Goal: Check status: Check status

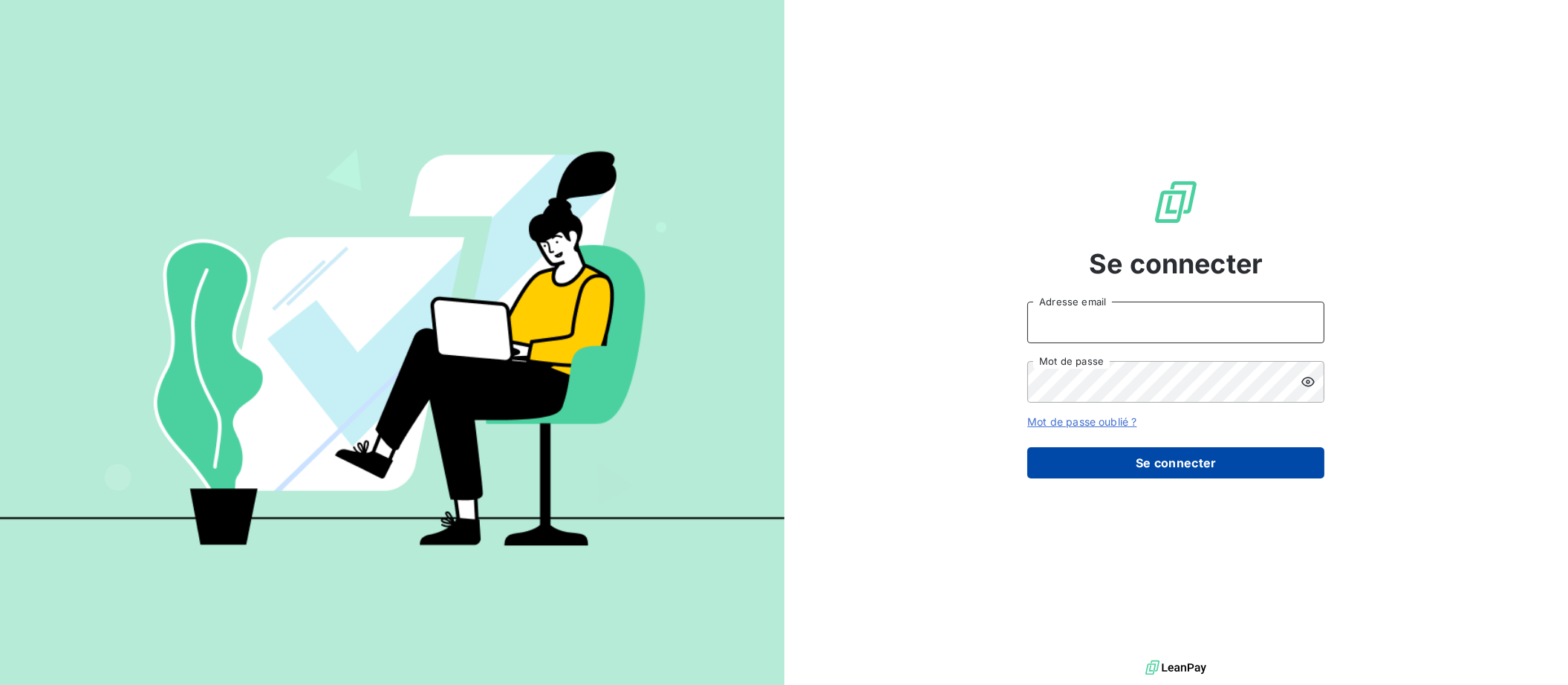
type input "[EMAIL_ADDRESS][DOMAIN_NAME]"
click at [1089, 448] on button "Se connecter" at bounding box center [1175, 462] width 297 height 31
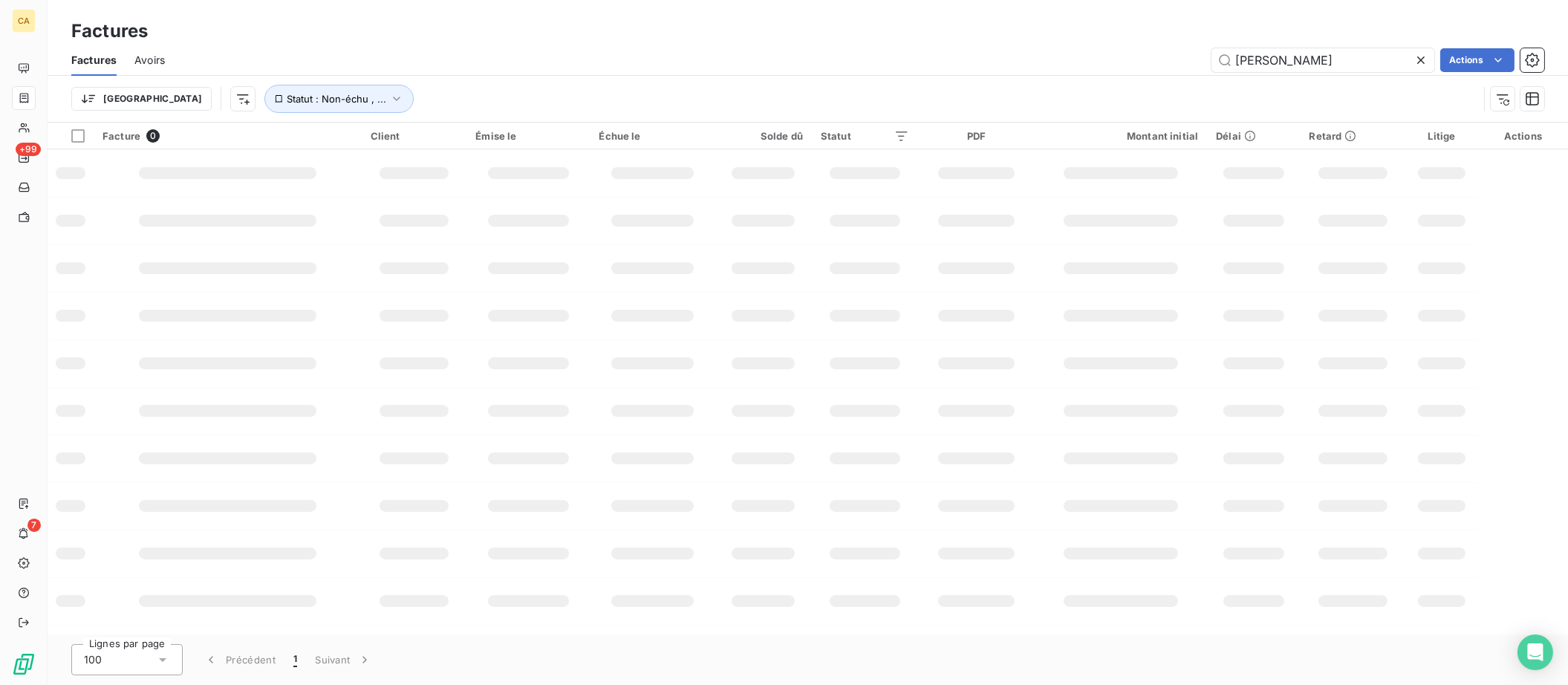
click at [1420, 60] on icon at bounding box center [1421, 60] width 8 height 8
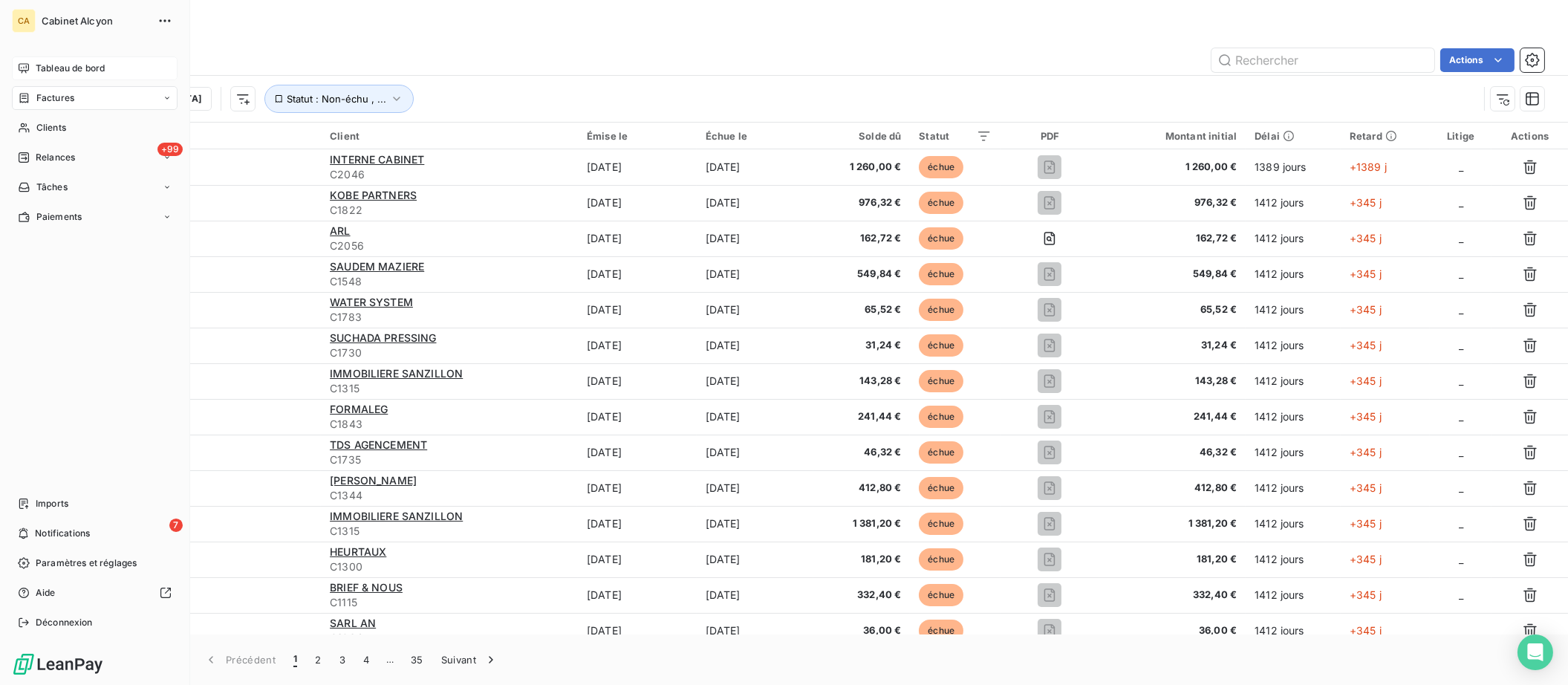
click at [58, 63] on span "Tableau de bord" at bounding box center [70, 68] width 69 height 13
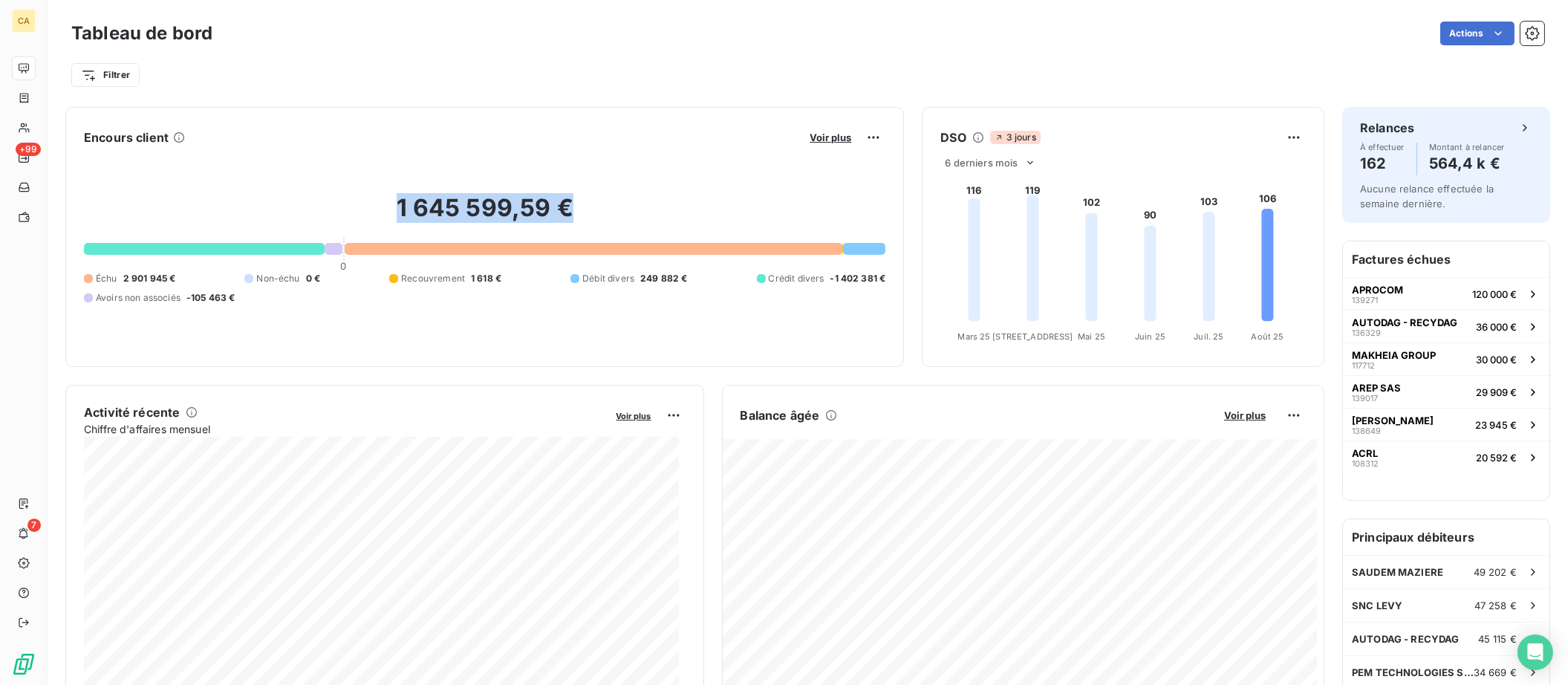
drag, startPoint x: 566, startPoint y: 210, endPoint x: 355, endPoint y: 219, distance: 211.2
click at [355, 219] on h2 "1 645 599,59 €" at bounding box center [484, 215] width 801 height 45
drag, startPoint x: 355, startPoint y: 219, endPoint x: 465, endPoint y: 213, distance: 110.2
click at [465, 213] on h2 "1 645 599,59 €" at bounding box center [484, 215] width 801 height 45
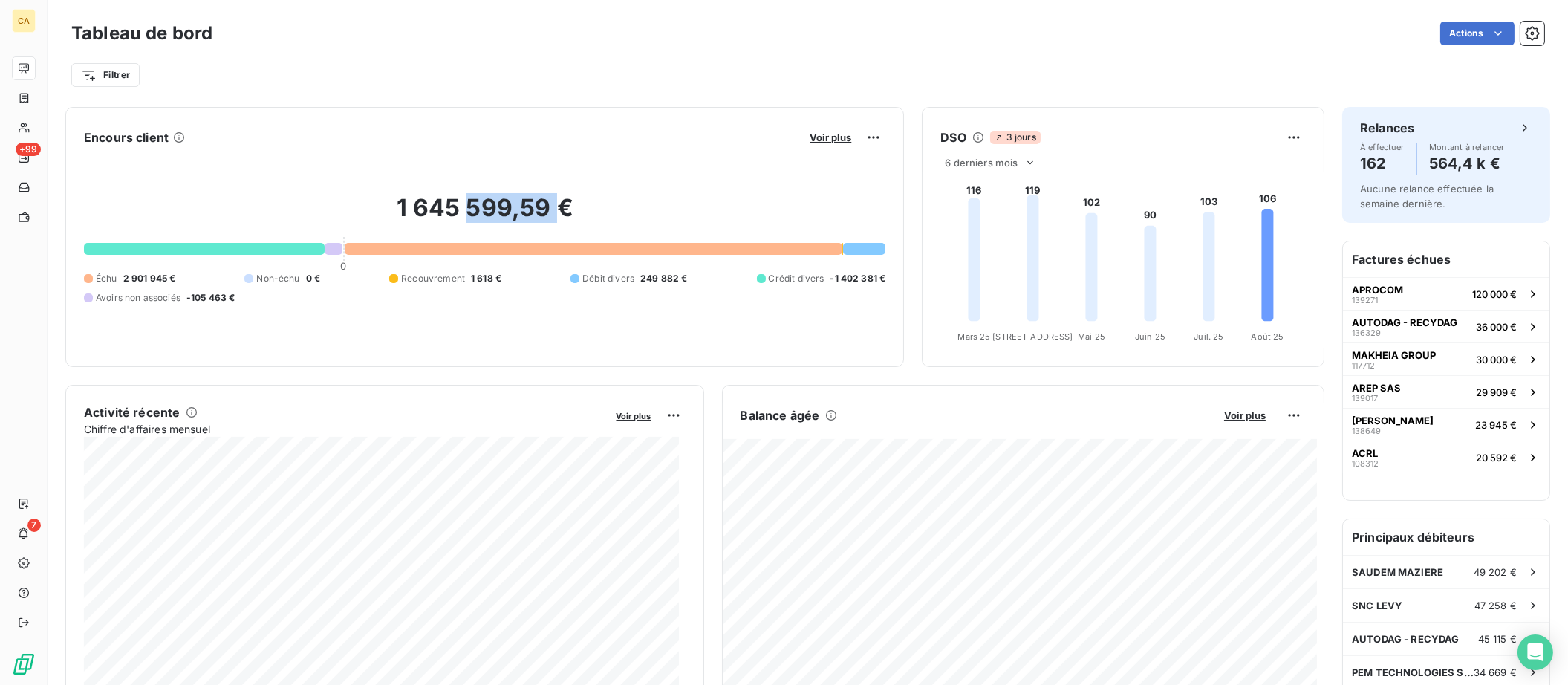
click at [465, 213] on h2 "1 645 599,59 €" at bounding box center [484, 215] width 801 height 45
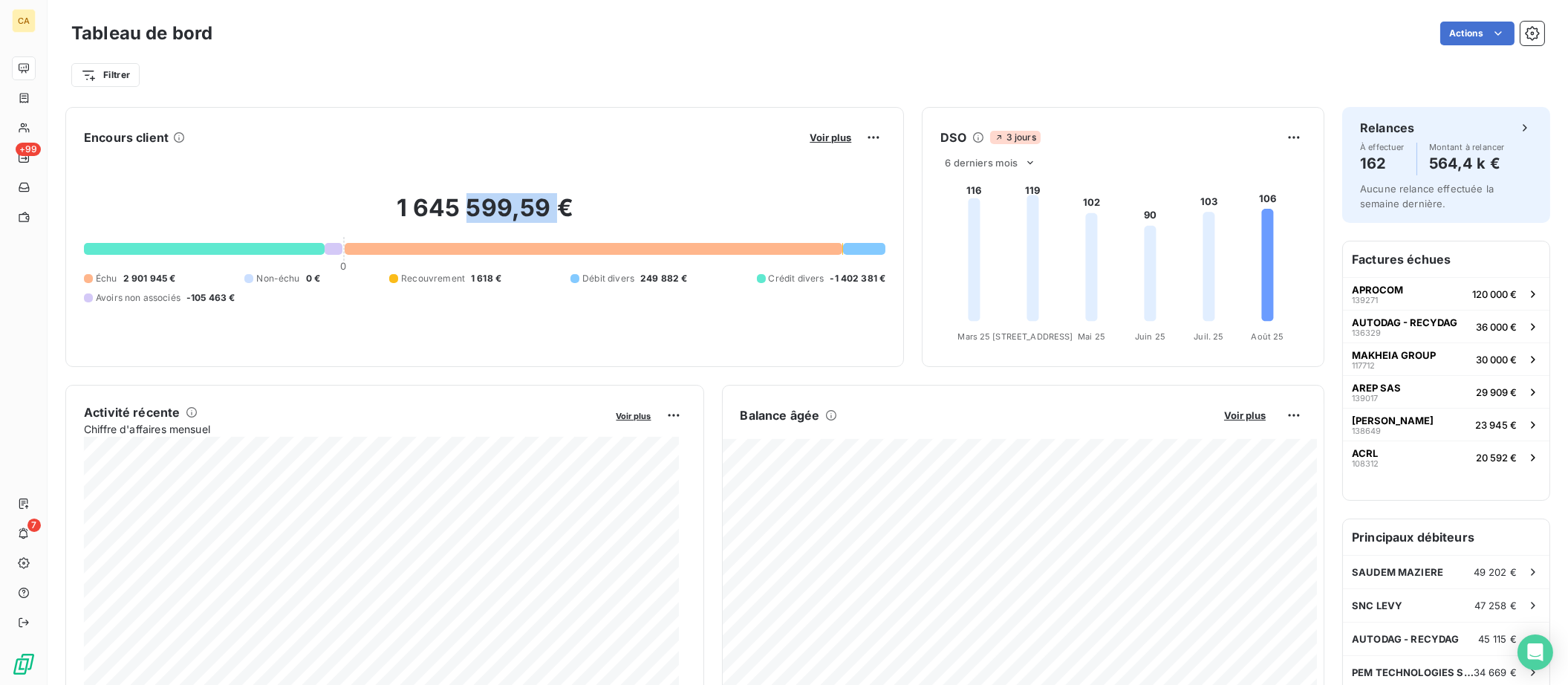
click at [465, 213] on h2 "1 645 599,59 €" at bounding box center [484, 215] width 801 height 45
drag, startPoint x: 465, startPoint y: 213, endPoint x: 443, endPoint y: 199, distance: 26.1
click at [443, 199] on h2 "1 645 599,59 €" at bounding box center [484, 215] width 801 height 45
